Goal: Task Accomplishment & Management: Complete application form

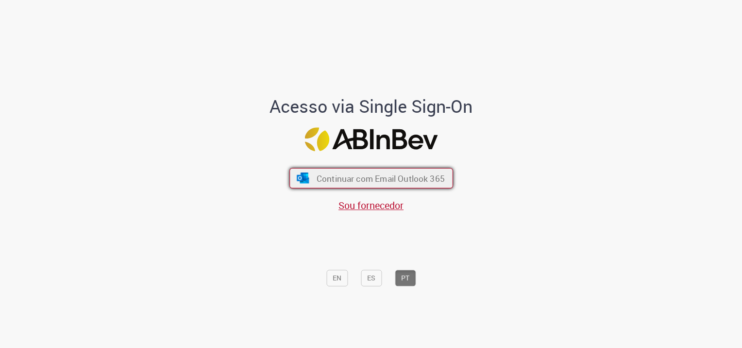
click at [332, 174] on span "Continuar com Email Outlook 365" at bounding box center [380, 178] width 128 height 11
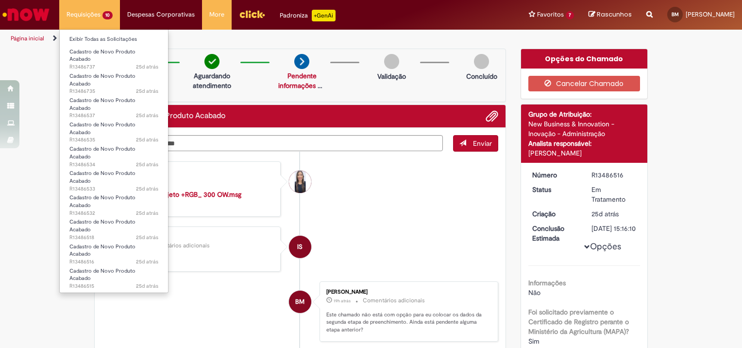
click at [97, 6] on li "Requisições 10 Exibir Todas as Solicitações Cadastro de Novo Produto Acabado 25…" at bounding box center [89, 14] width 61 height 29
click at [117, 267] on span "Cadastro de Novo Produto Acabado" at bounding box center [102, 274] width 66 height 15
